Goal: Information Seeking & Learning: Find specific page/section

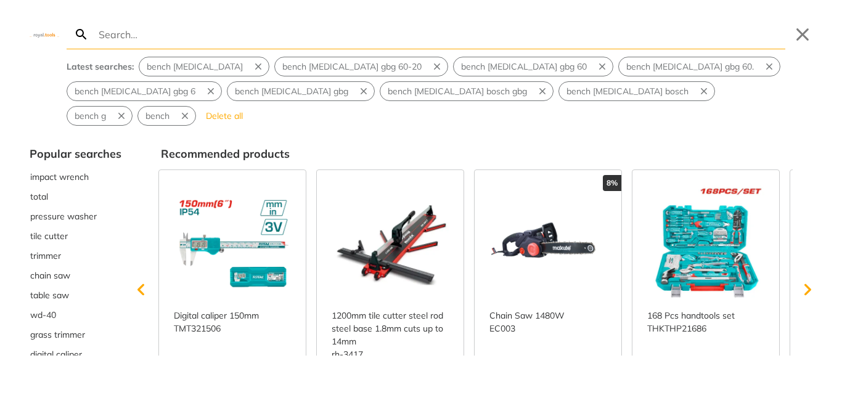
click at [197, 38] on input "Search" at bounding box center [440, 34] width 689 height 29
type input "s"
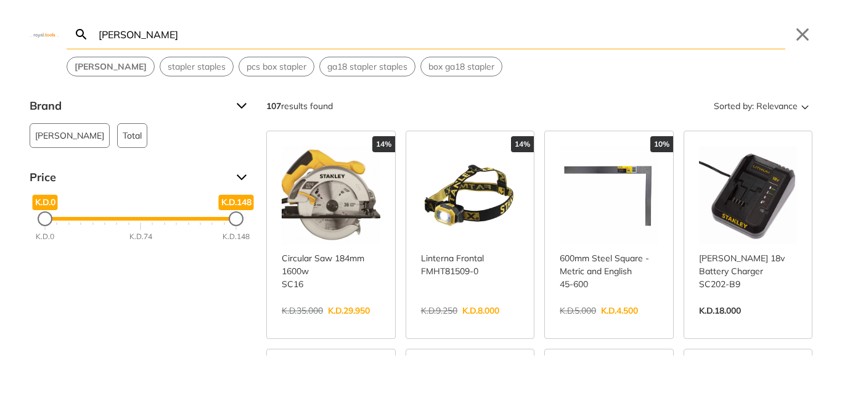
type input "[PERSON_NAME]"
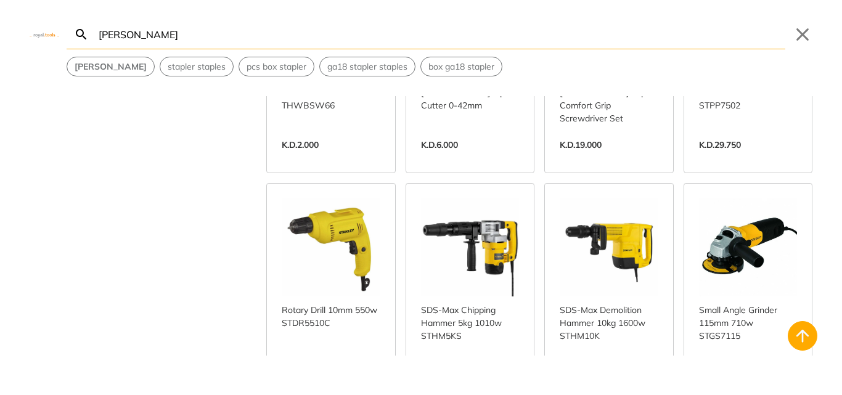
scroll to position [617, 0]
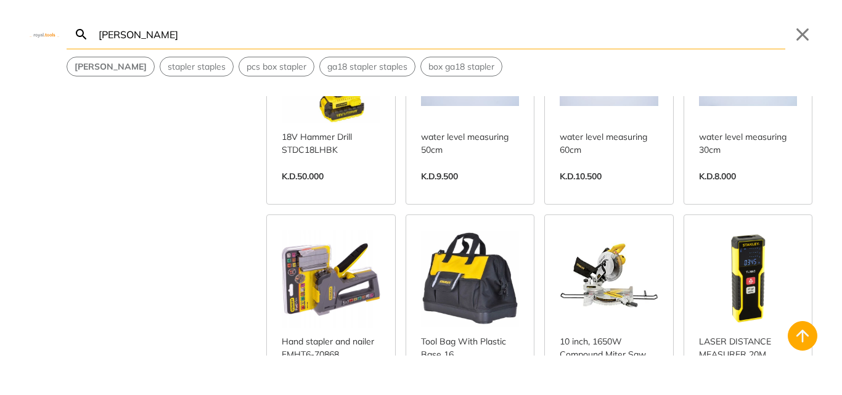
scroll to position [1418, 0]
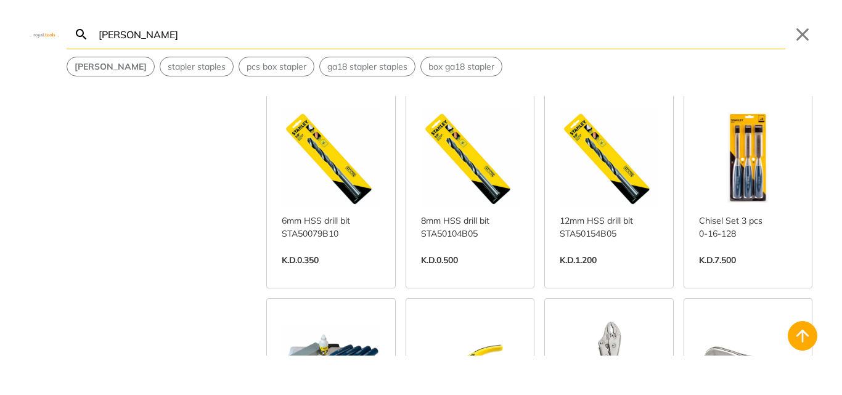
scroll to position [2282, 0]
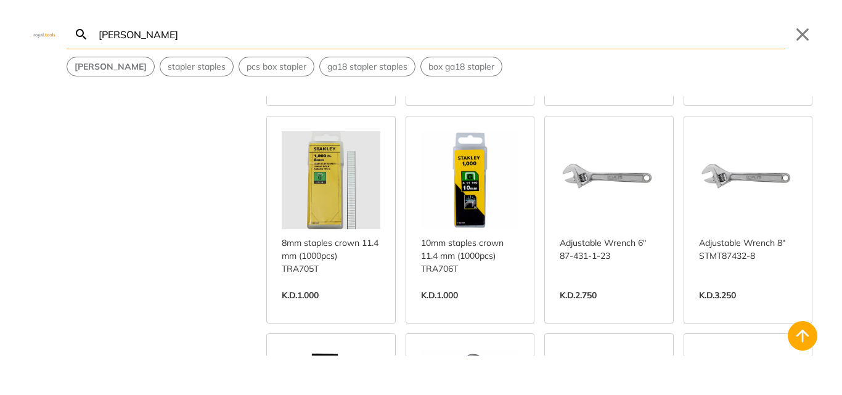
scroll to position [3700, 0]
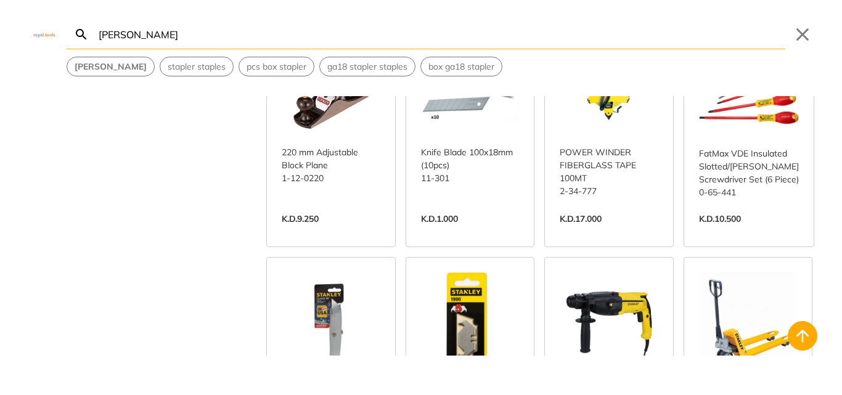
scroll to position [4502, 0]
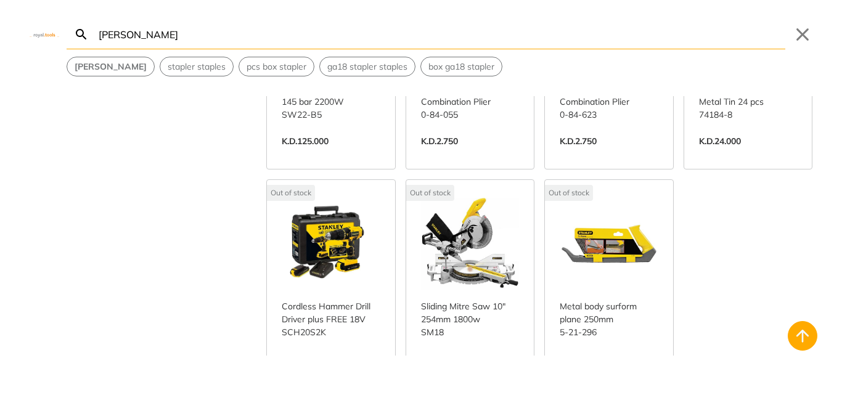
scroll to position [5591, 0]
